Goal: Navigation & Orientation: Understand site structure

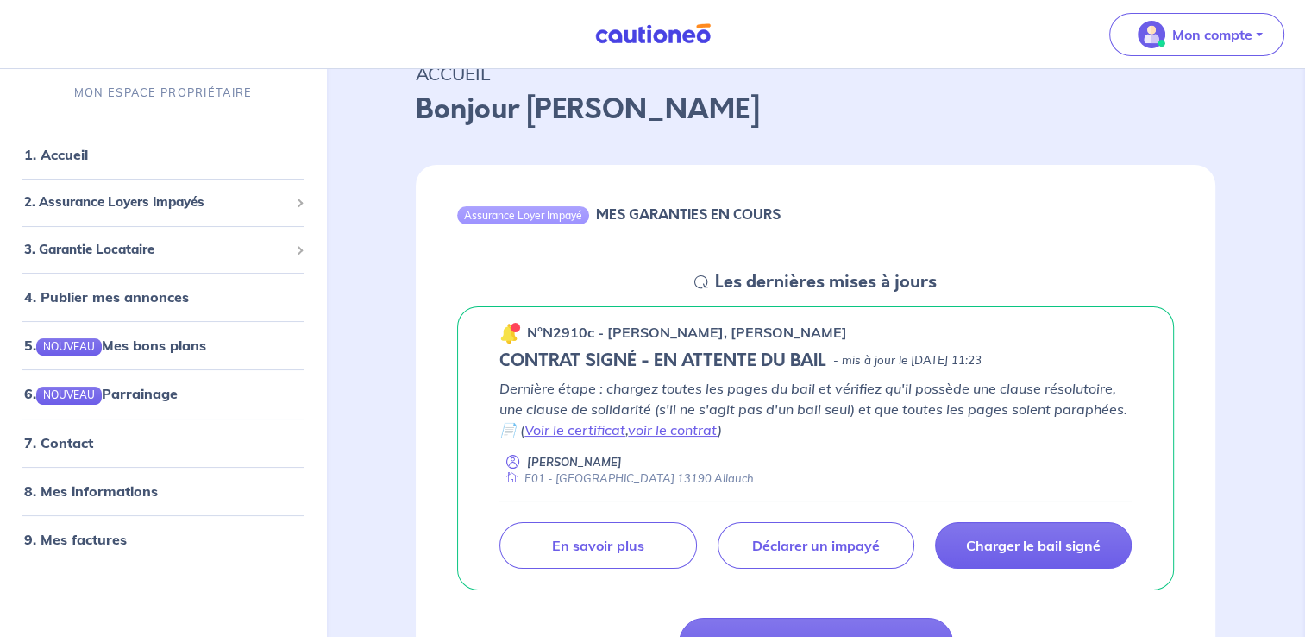
scroll to position [173, 0]
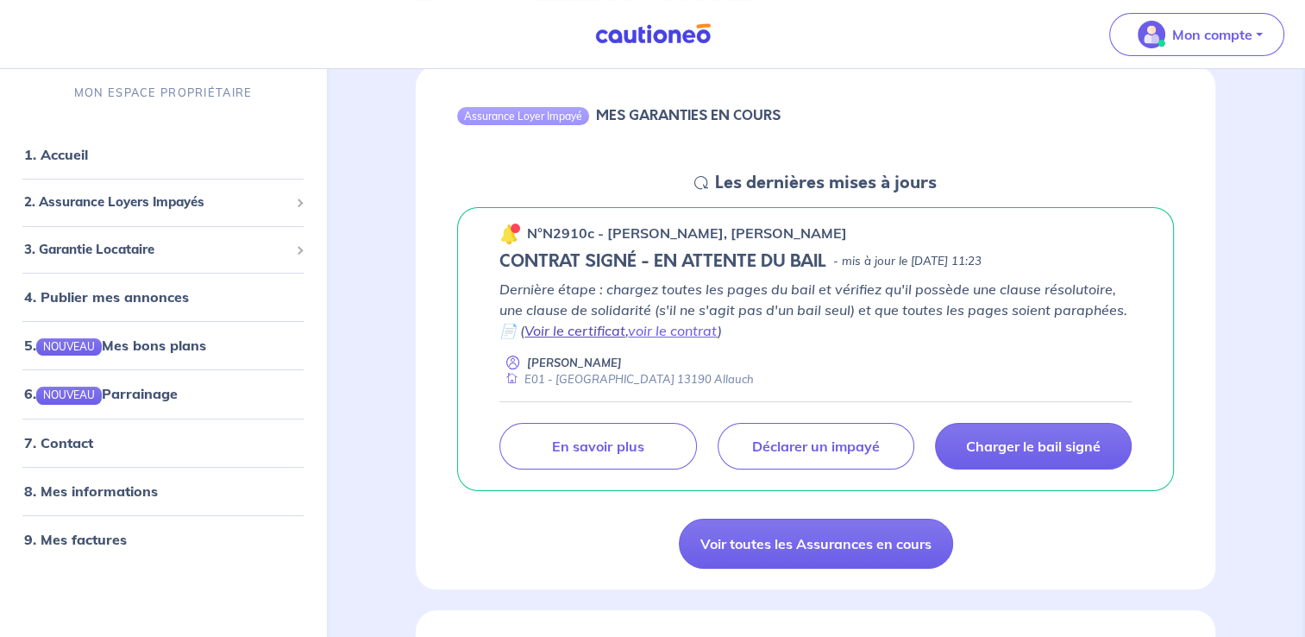
click at [587, 329] on link "Voir le certificat" at bounding box center [575, 330] width 101 height 17
click at [670, 326] on link "voir le contrat" at bounding box center [673, 330] width 90 height 17
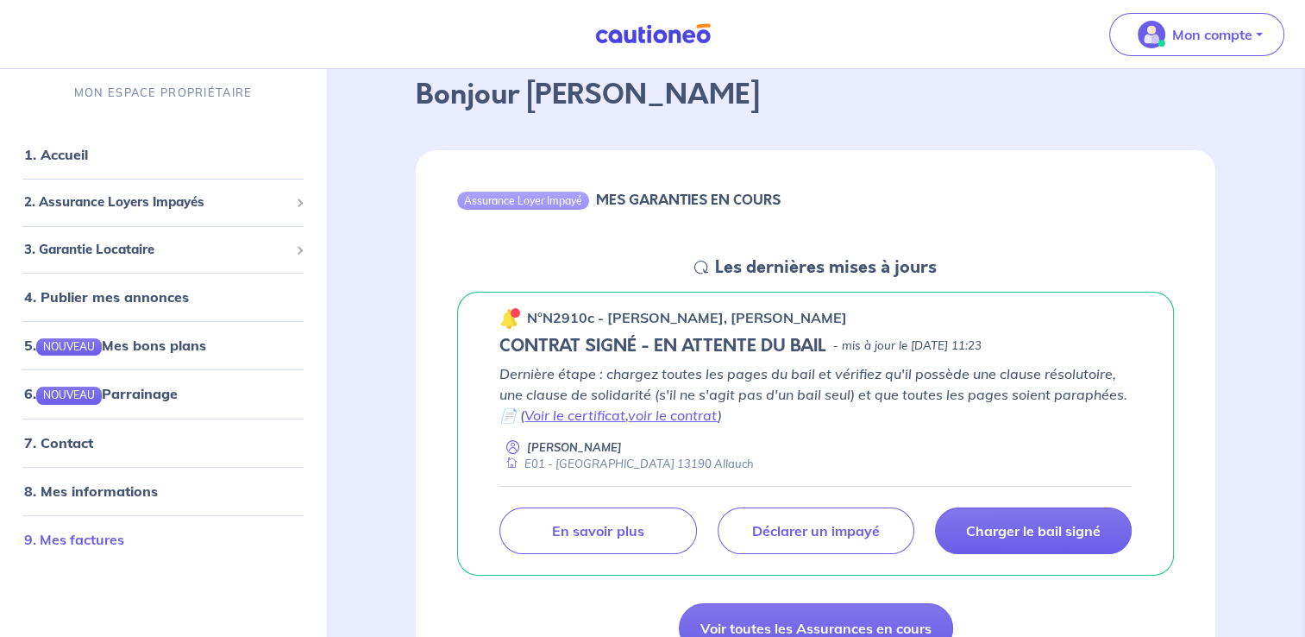
scroll to position [0, 0]
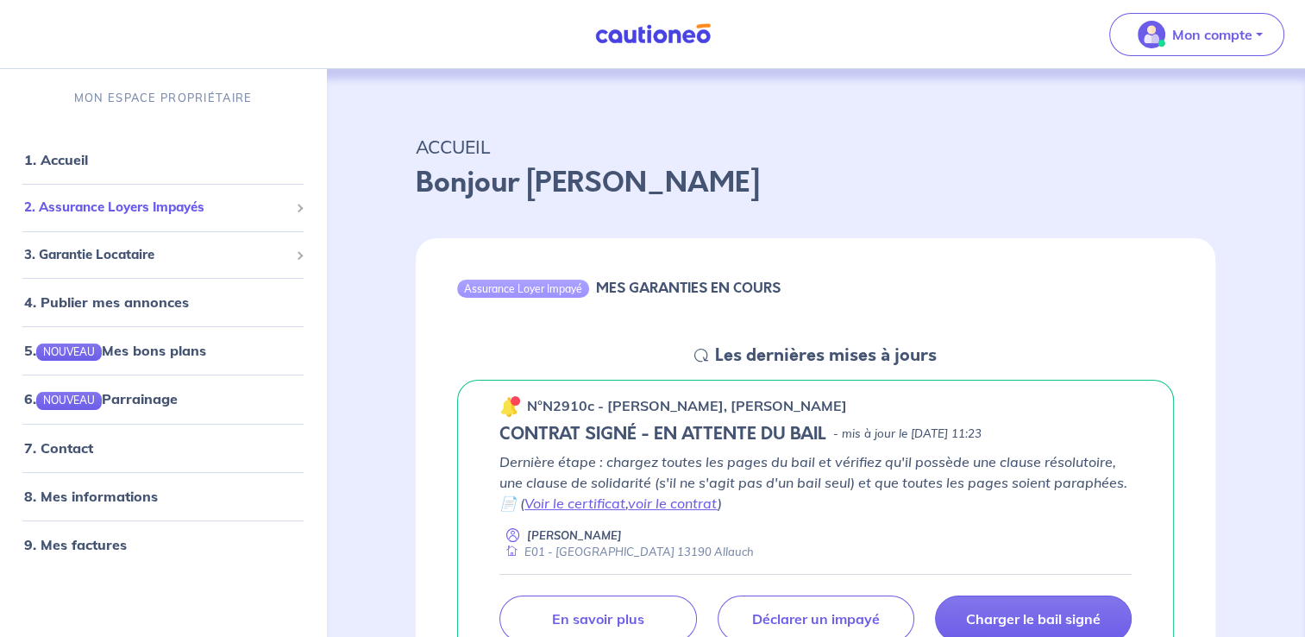
click at [155, 216] on span "2. Assurance Loyers Impayés" at bounding box center [156, 208] width 265 height 20
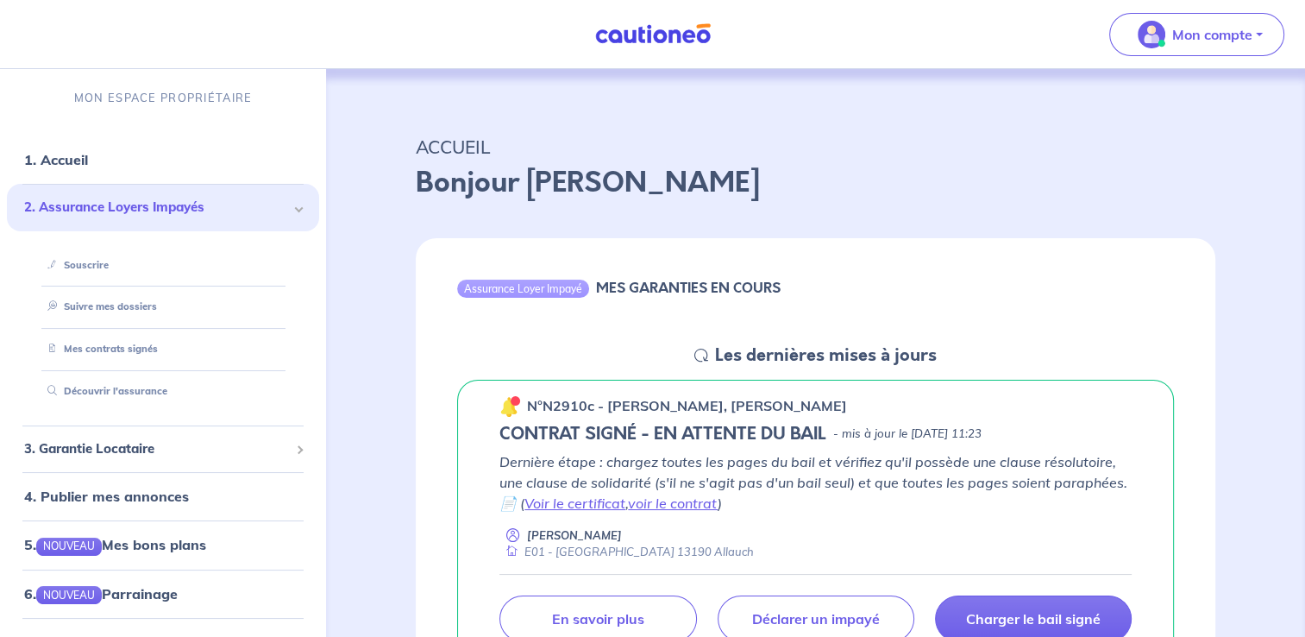
click at [155, 216] on span "2. Assurance Loyers Impayés" at bounding box center [156, 208] width 265 height 20
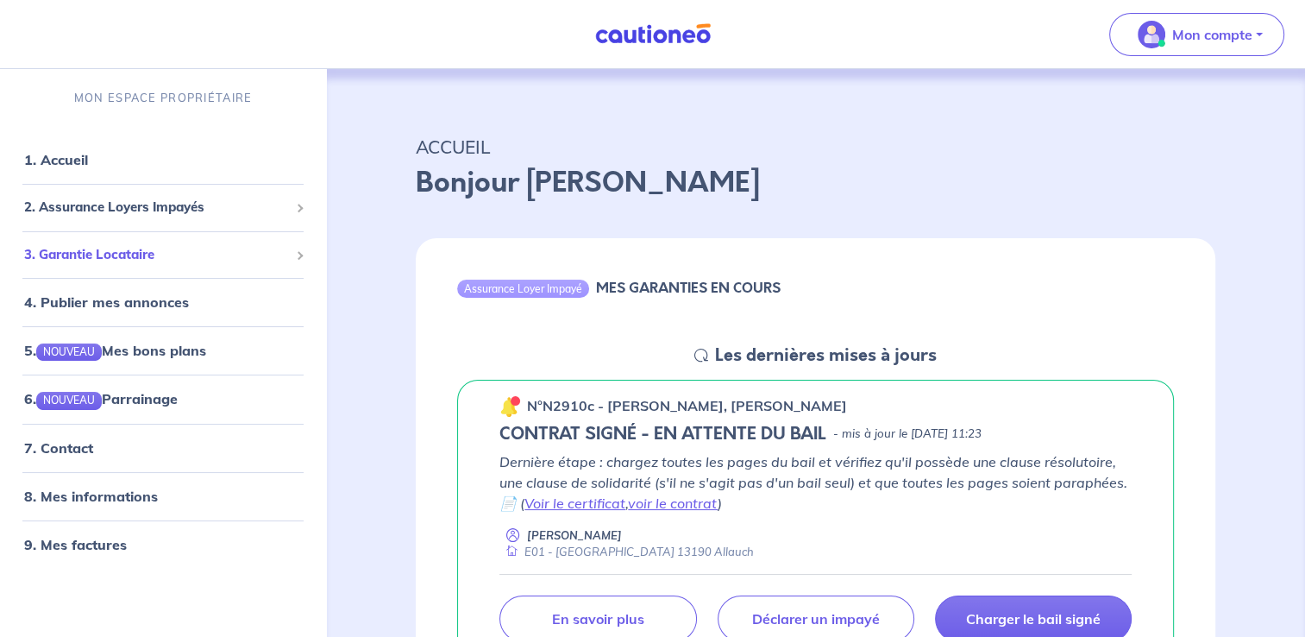
click at [141, 272] on li "3. Garantie Locataire Tester un dossier Suivre mes dossiers Valider un locatair…" at bounding box center [163, 254] width 312 height 47
click at [144, 255] on span "3. Garantie Locataire" at bounding box center [156, 255] width 265 height 20
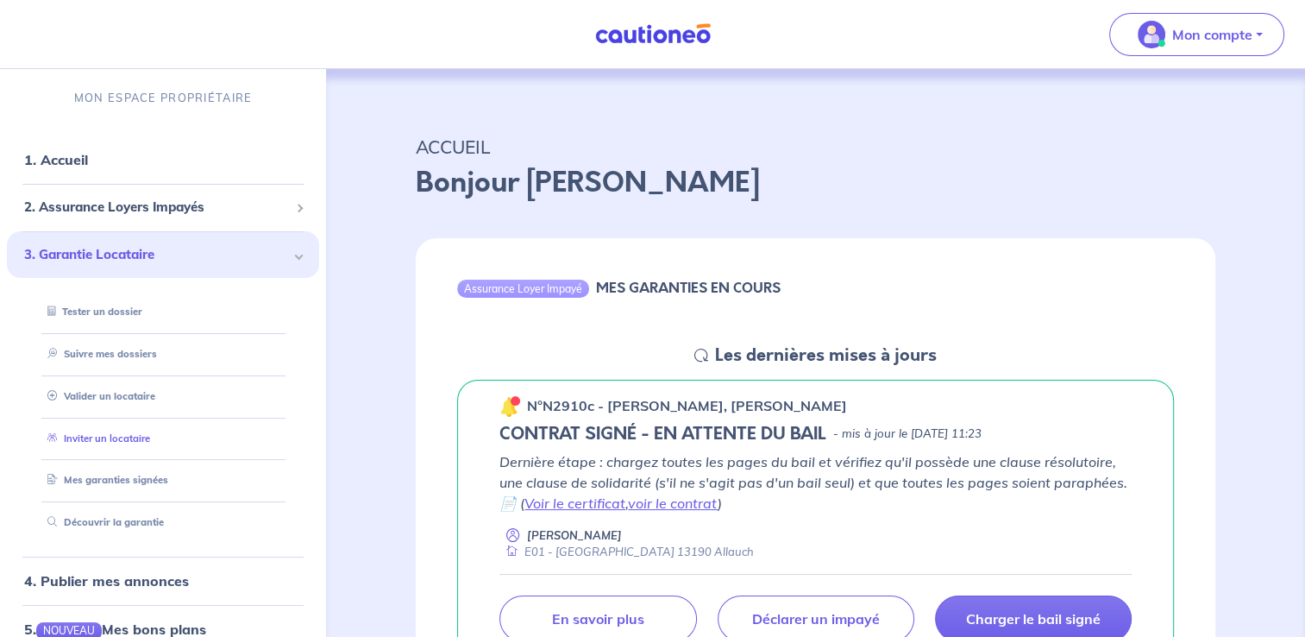
click at [150, 433] on link "Inviter un locataire" at bounding box center [96, 438] width 110 height 12
select select "FR"
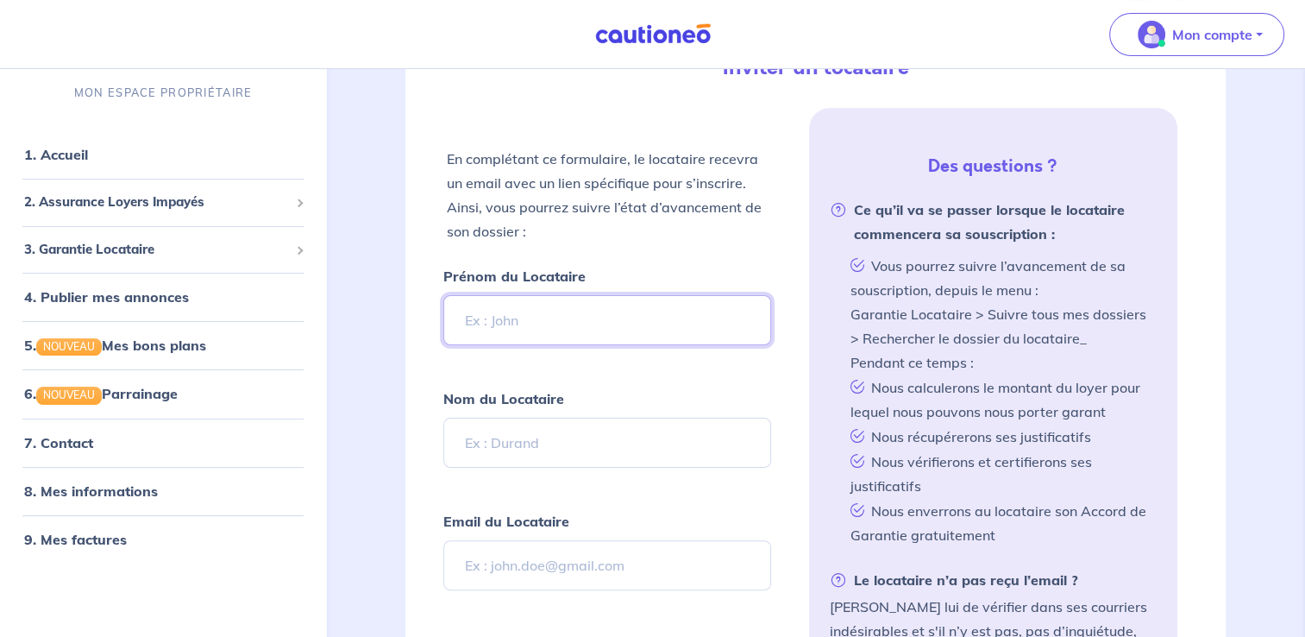
scroll to position [416, 0]
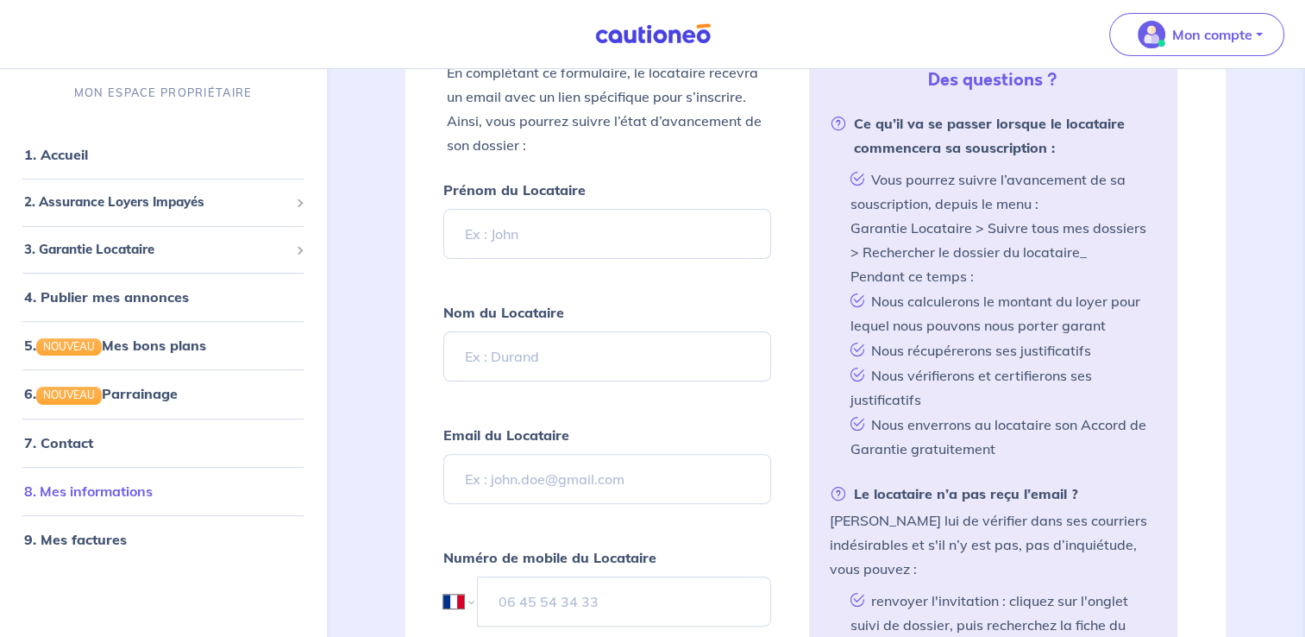
click at [136, 491] on link "8. Mes informations" at bounding box center [88, 489] width 129 height 17
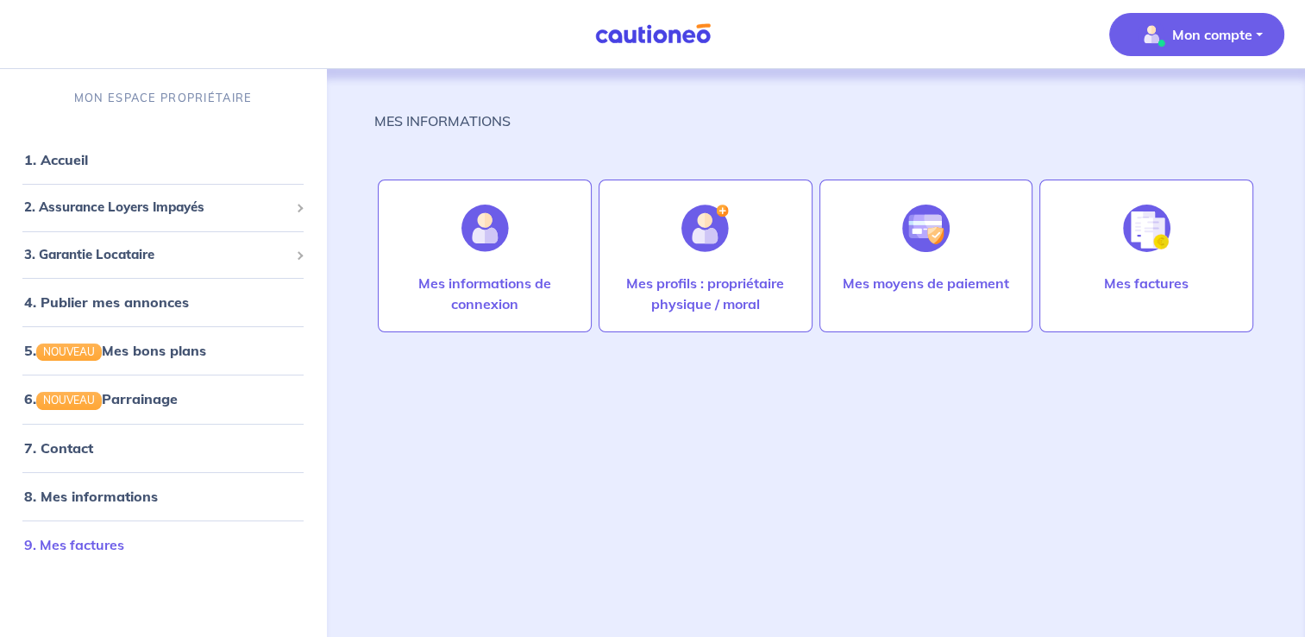
click at [120, 546] on link "9. Mes factures" at bounding box center [74, 544] width 100 height 17
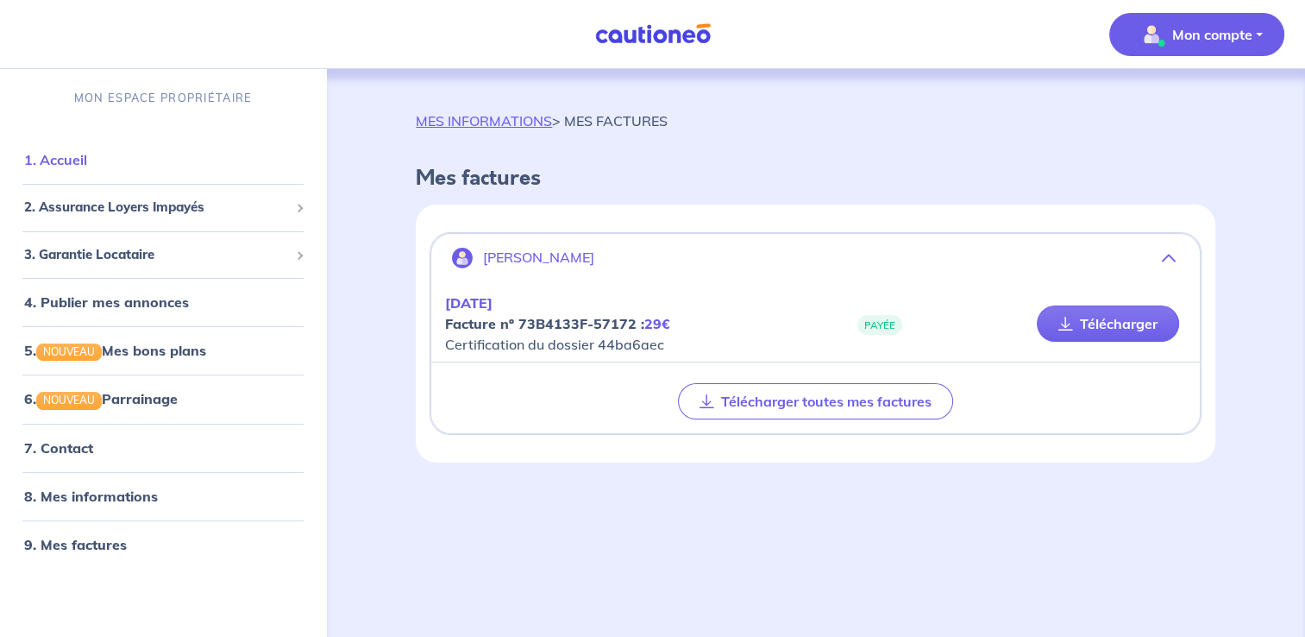
click at [74, 151] on link "1. Accueil" at bounding box center [55, 159] width 63 height 17
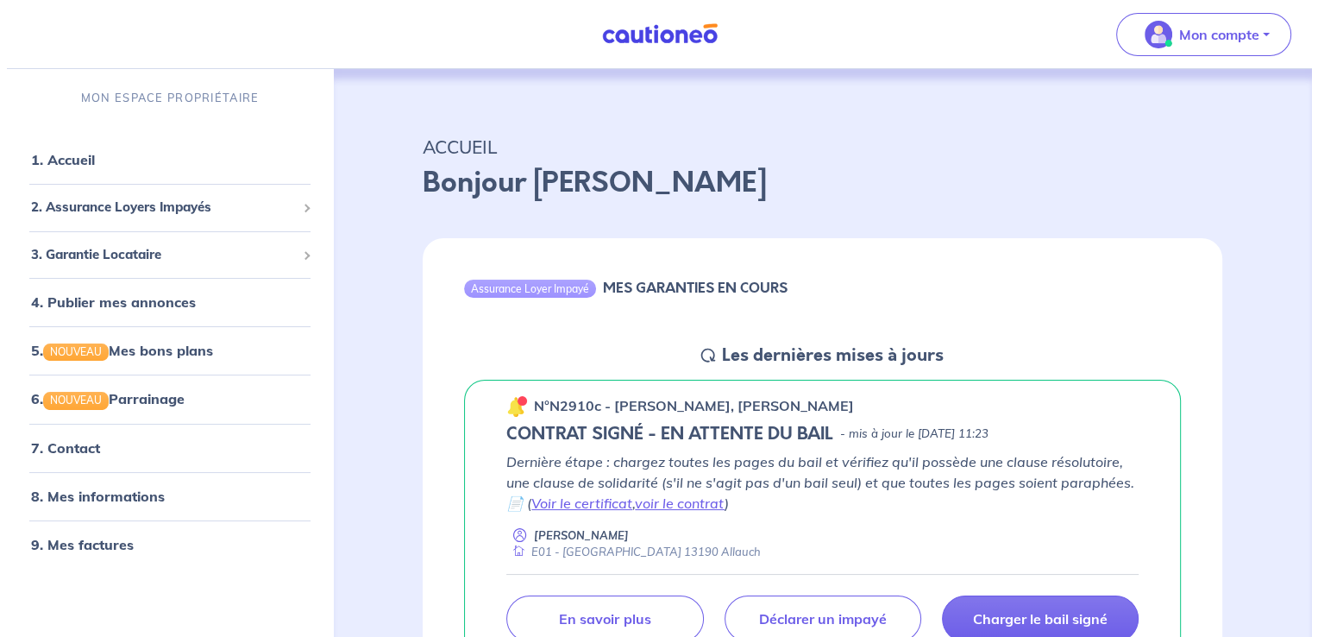
scroll to position [173, 0]
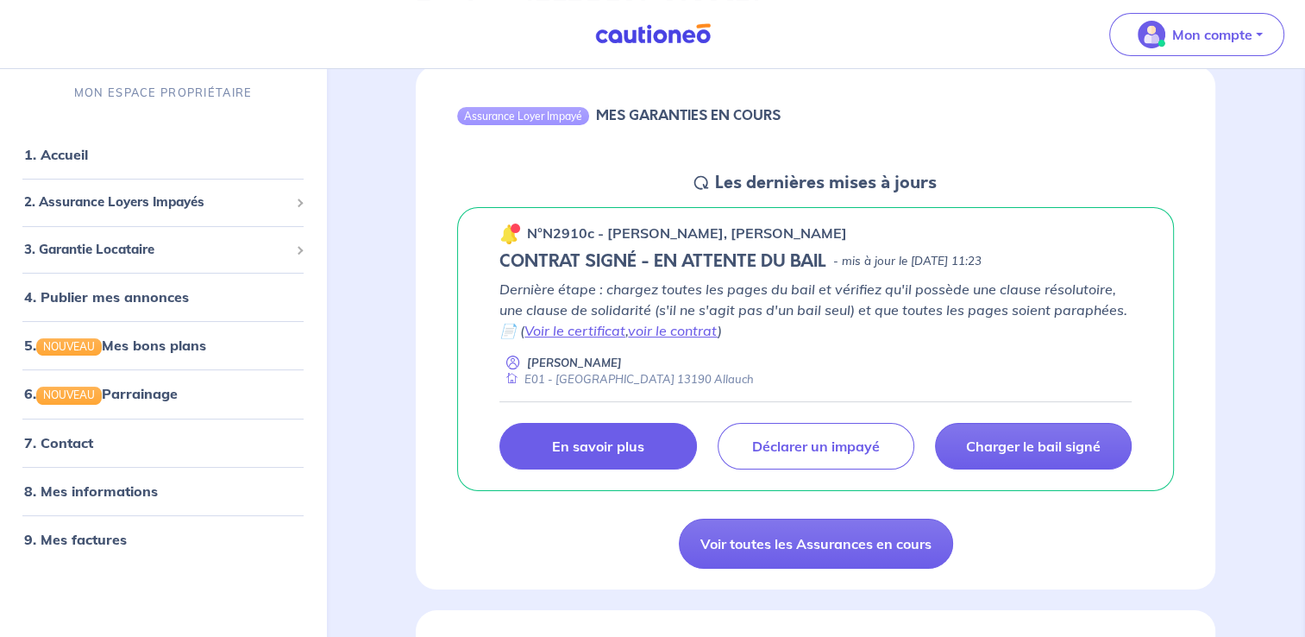
click at [549, 437] on link "En savoir plus" at bounding box center [598, 446] width 197 height 47
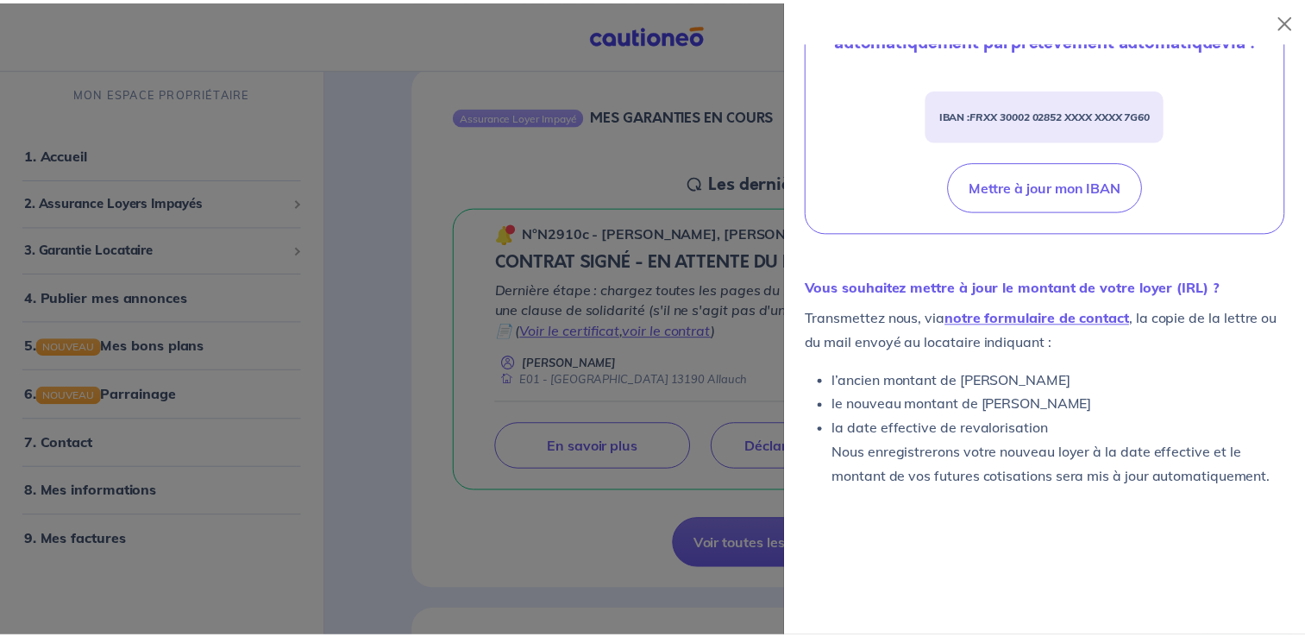
scroll to position [693, 0]
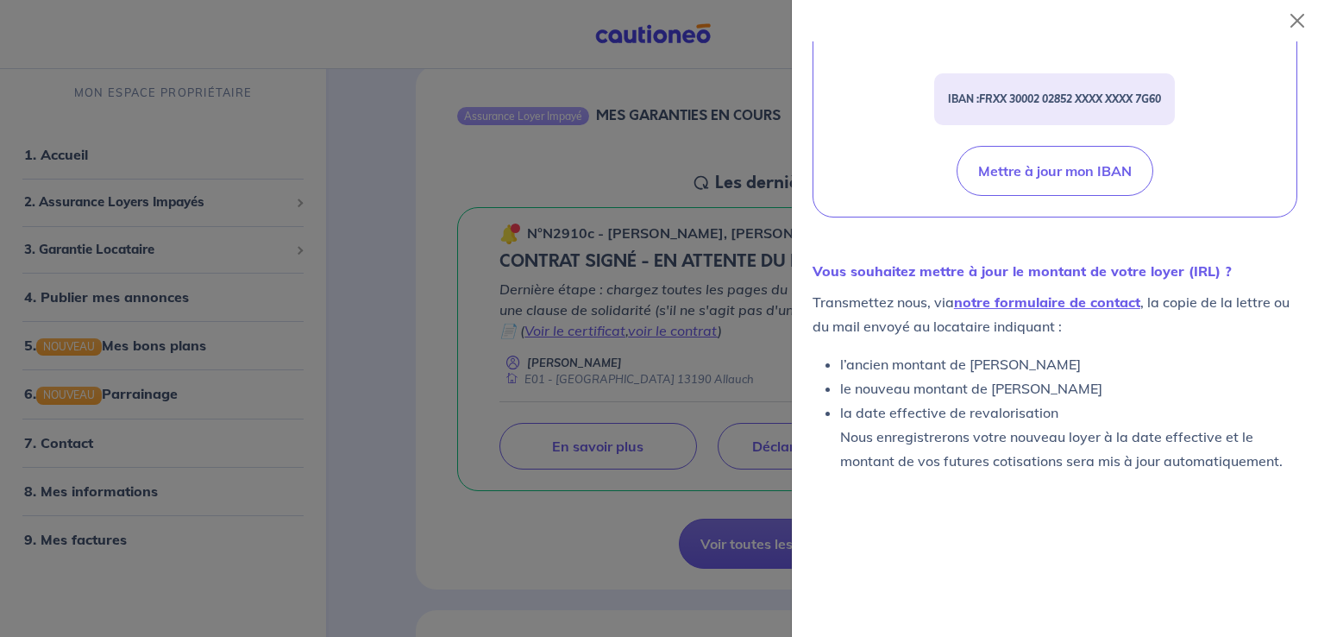
click at [401, 315] on div at bounding box center [659, 318] width 1318 height 637
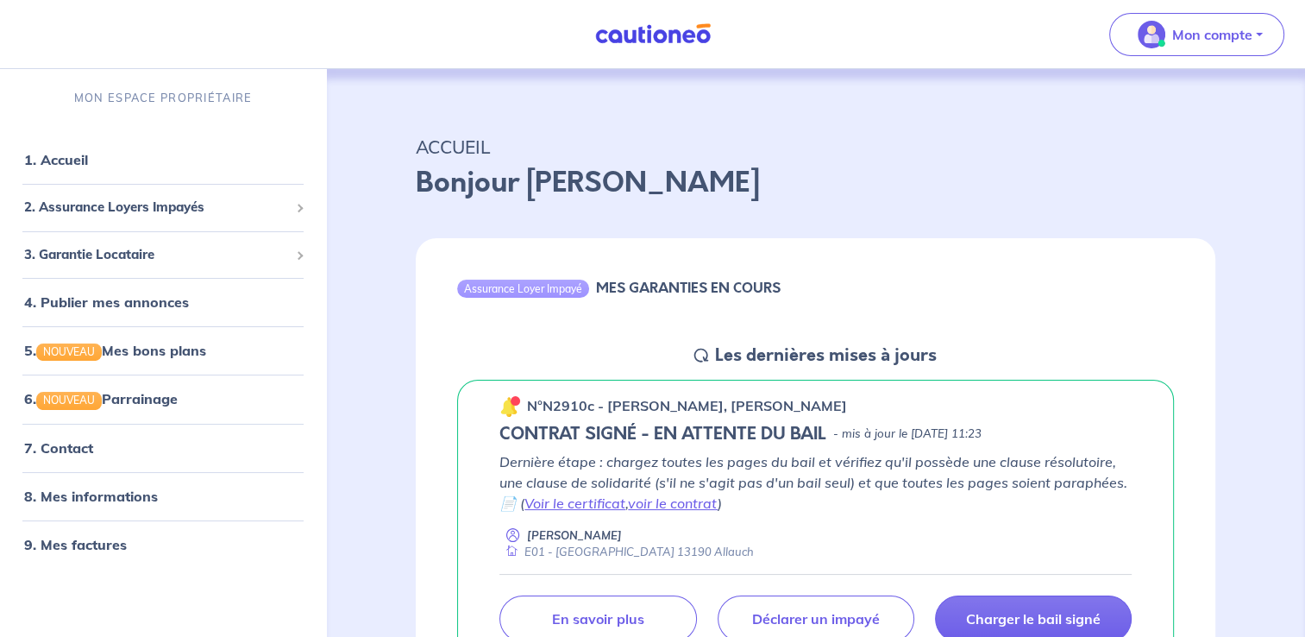
scroll to position [0, 0]
click at [187, 359] on link "5. NOUVEAU Mes bons plans" at bounding box center [113, 350] width 179 height 17
click at [204, 345] on link "5. NOUVEAU Mes bons plans" at bounding box center [113, 350] width 179 height 17
click at [164, 348] on link "5. NOUVEAU Mes bons plans" at bounding box center [113, 350] width 179 height 17
